Goal: Find specific page/section

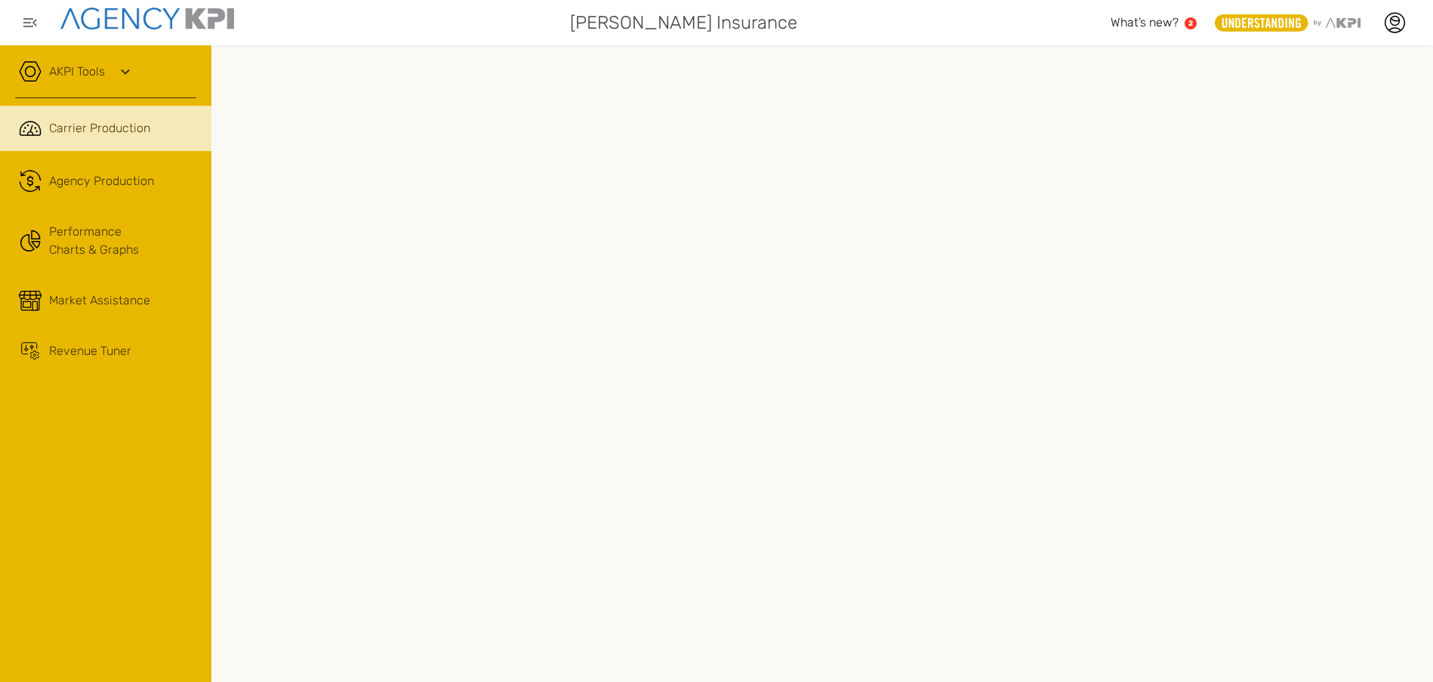
click at [97, 69] on link "AKPI Tools" at bounding box center [77, 72] width 56 height 18
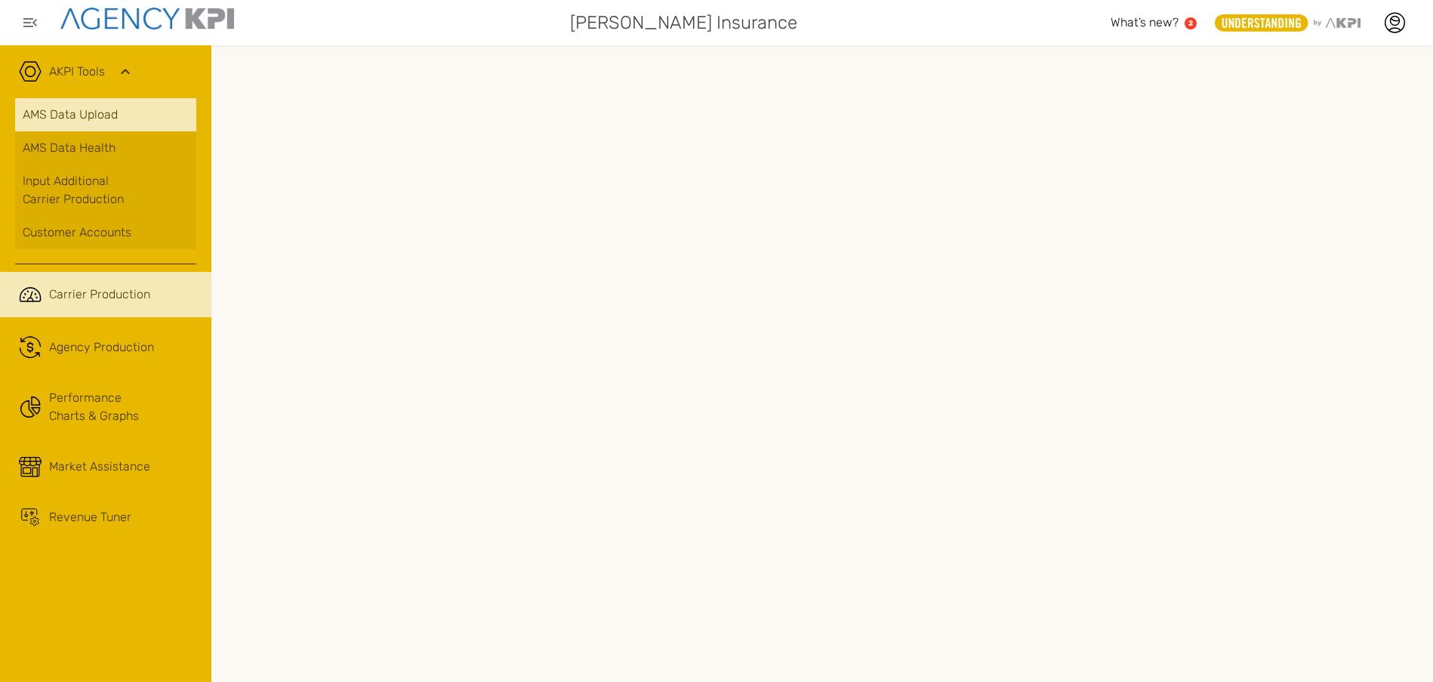
click at [80, 109] on link "AMS Data Upload" at bounding box center [105, 114] width 181 height 33
click at [86, 69] on link "AKPI Tools" at bounding box center [77, 72] width 56 height 18
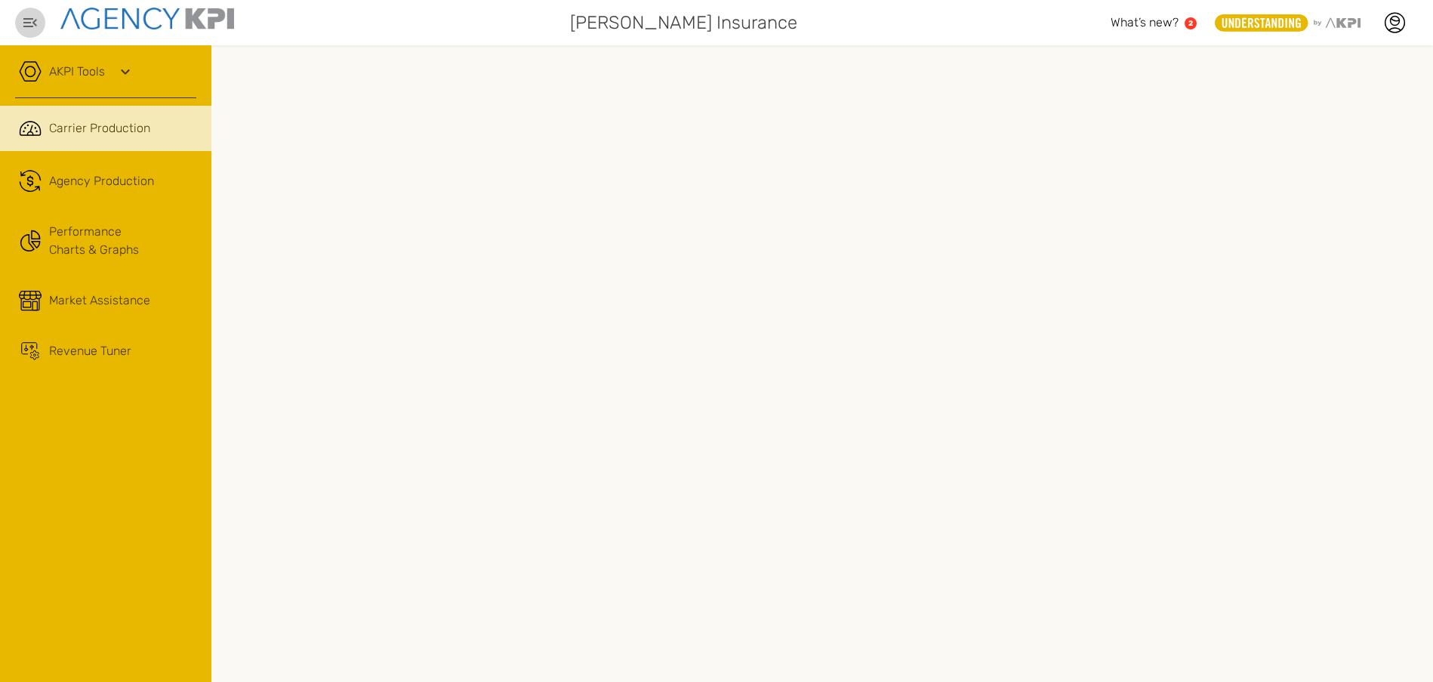
click at [22, 19] on icon "button" at bounding box center [30, 23] width 18 height 18
click at [41, 73] on icon at bounding box center [30, 71] width 23 height 23
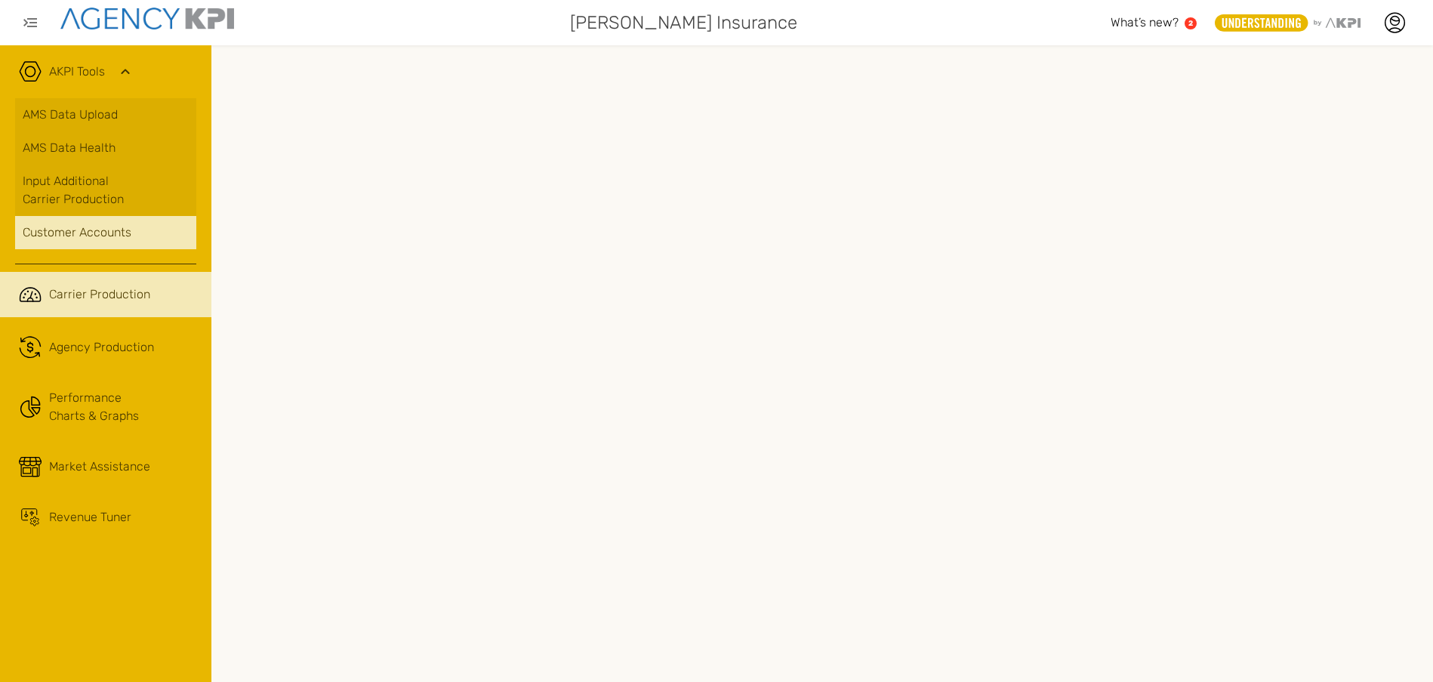
click at [58, 220] on link "Customer Accounts" at bounding box center [105, 232] width 181 height 33
